Goal: Task Accomplishment & Management: Manage account settings

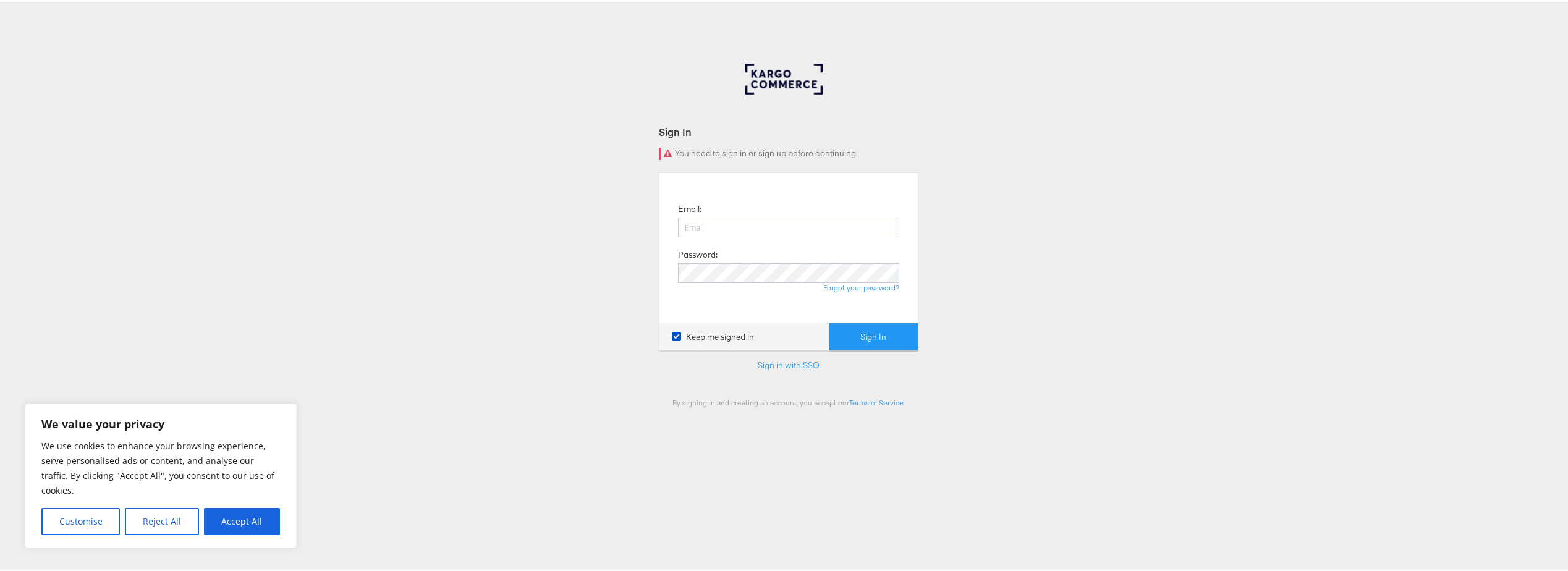
click at [749, 236] on div at bounding box center [789, 231] width 221 height 32
click at [747, 234] on input "email" at bounding box center [789, 226] width 221 height 20
type input "[EMAIL_ADDRESS][DOMAIN_NAME]"
click at [862, 334] on button "Sign In" at bounding box center [873, 335] width 89 height 28
click at [268, 518] on button "Accept All" at bounding box center [242, 519] width 76 height 27
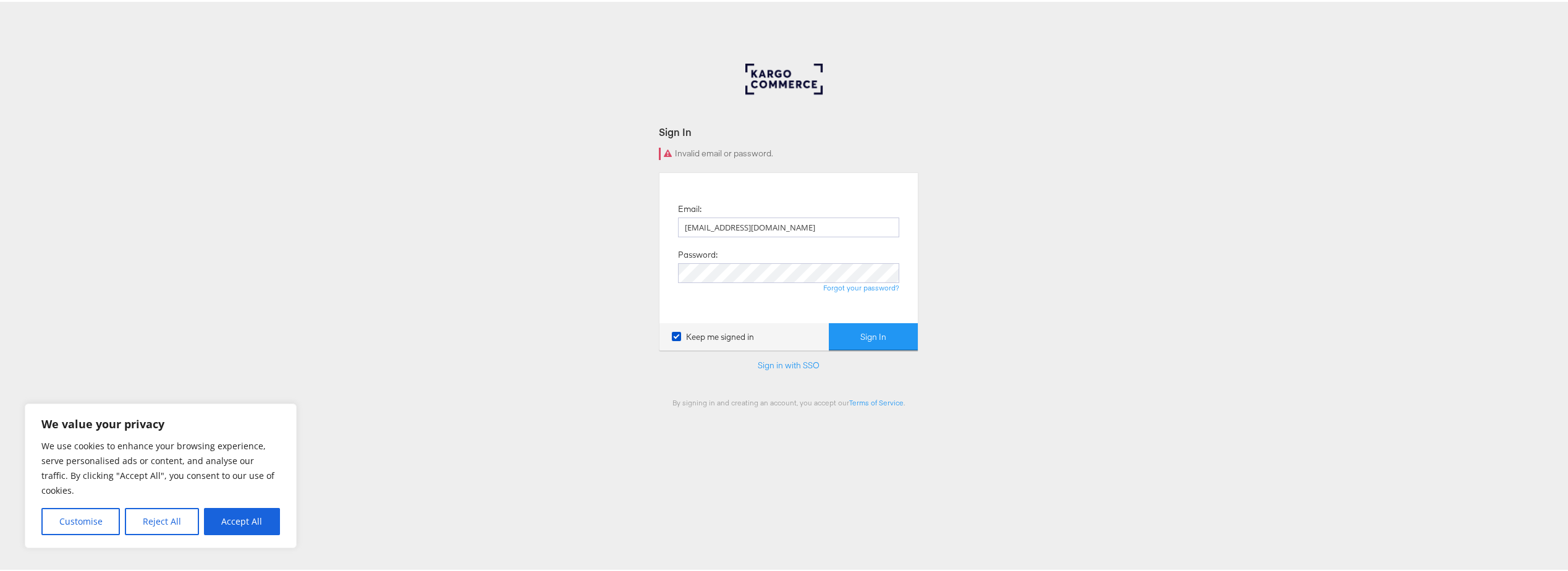
checkbox input "true"
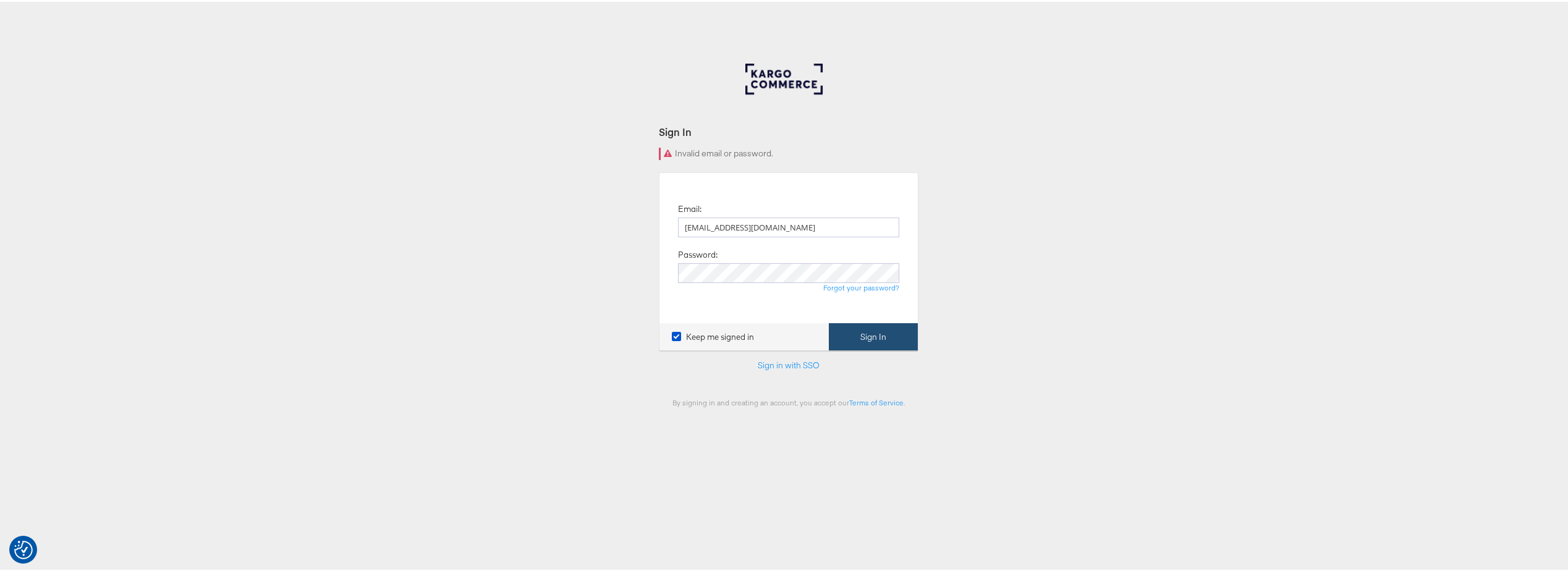
click at [865, 331] on button "Sign In" at bounding box center [873, 335] width 89 height 28
